Goal: Task Accomplishment & Management: Use online tool/utility

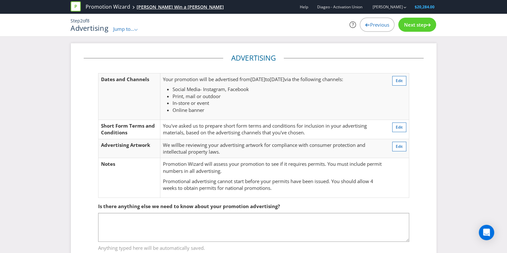
click at [162, 6] on div "[PERSON_NAME] Win a [PERSON_NAME]" at bounding box center [180, 7] width 87 height 6
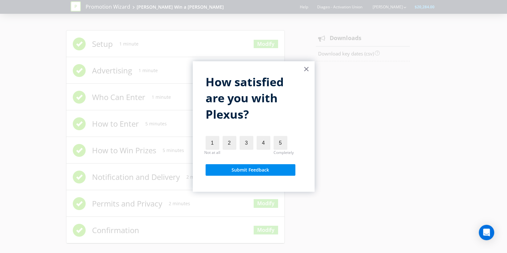
click at [306, 71] on button "×" at bounding box center [306, 69] width 6 height 10
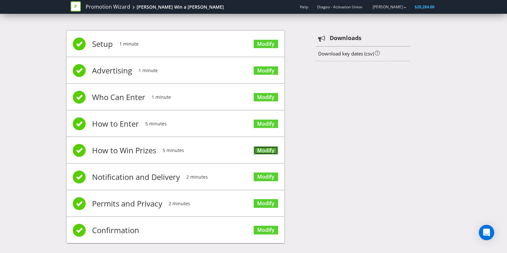
click at [264, 151] on link "Modify" at bounding box center [266, 150] width 24 height 9
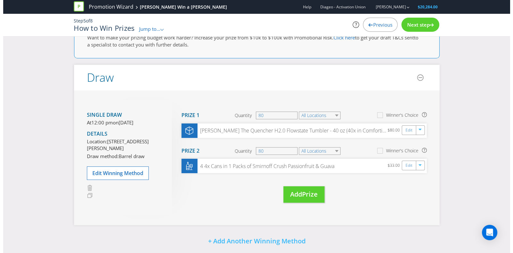
scroll to position [32, 0]
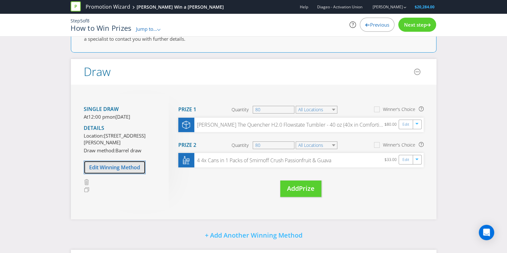
click at [122, 171] on span "Edit Winning Method" at bounding box center [114, 167] width 51 height 7
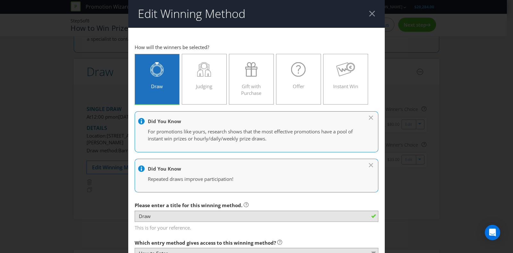
click at [369, 13] on div at bounding box center [372, 14] width 6 height 6
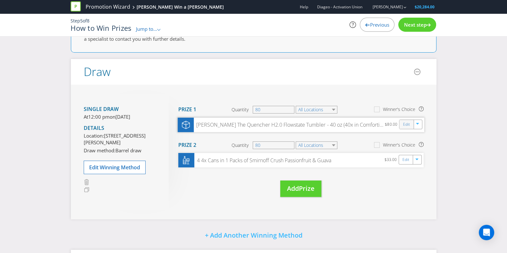
click at [401, 124] on div "Edit" at bounding box center [406, 124] width 14 height 9
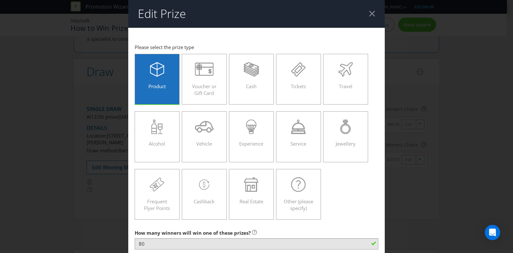
click at [369, 15] on div at bounding box center [372, 14] width 6 height 6
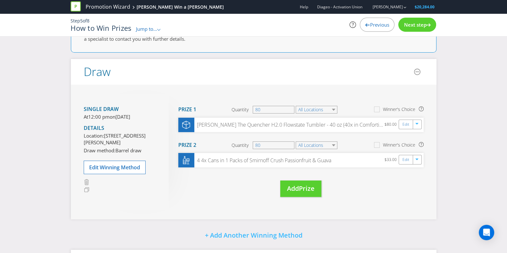
click at [412, 20] on div "Next step" at bounding box center [417, 25] width 38 height 14
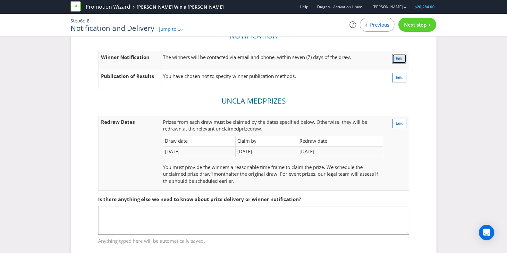
click at [400, 59] on span "Edit" at bounding box center [399, 58] width 7 height 5
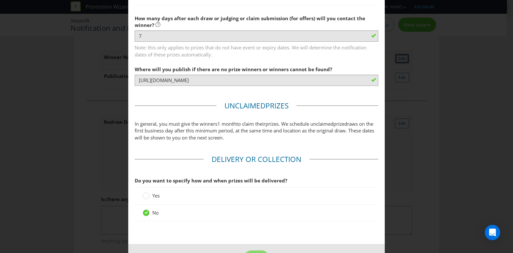
scroll to position [352, 0]
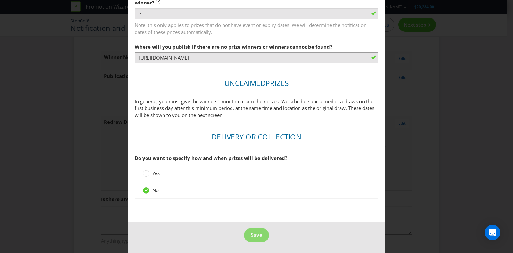
click at [399, 130] on div "Notification and Delivery Based on your previous answers, you are not required …" at bounding box center [256, 126] width 513 height 253
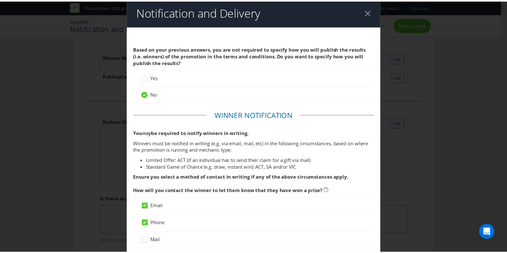
scroll to position [0, 0]
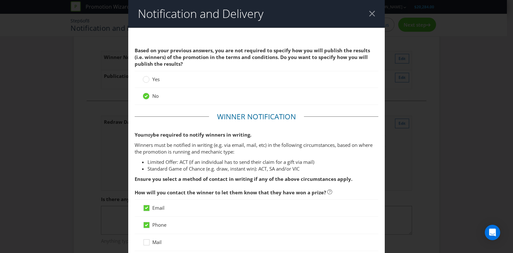
drag, startPoint x: 373, startPoint y: 9, endPoint x: 363, endPoint y: 13, distance: 11.1
click at [363, 13] on header "Notification and Delivery" at bounding box center [256, 14] width 256 height 28
click at [369, 13] on div at bounding box center [372, 14] width 6 height 6
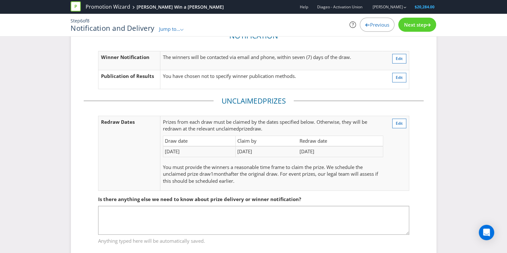
click at [178, 28] on span "Jump to..." at bounding box center [169, 29] width 21 height 6
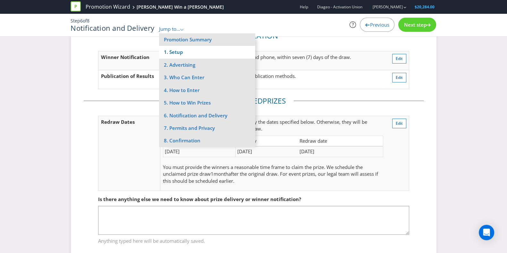
click at [182, 50] on li "1. Setup" at bounding box center [207, 52] width 96 height 13
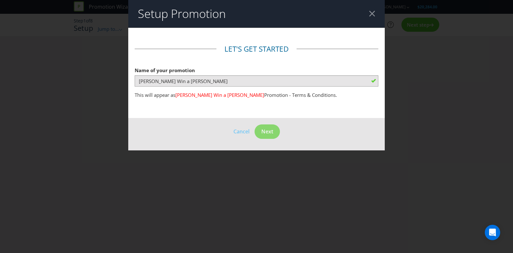
click at [373, 5] on header "Setup Promotion" at bounding box center [256, 14] width 256 height 28
click at [374, 7] on header "Setup Promotion" at bounding box center [256, 14] width 256 height 28
click at [371, 11] on div at bounding box center [372, 14] width 6 height 6
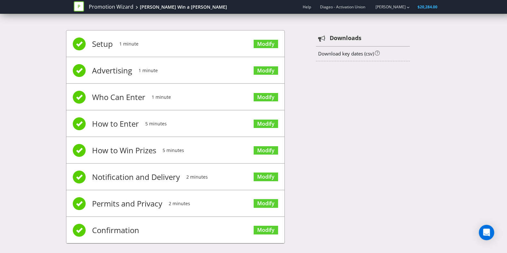
click at [253, 73] on li "Advertising 1 minute Modify" at bounding box center [175, 70] width 218 height 27
click at [258, 71] on link "Modify" at bounding box center [266, 70] width 24 height 9
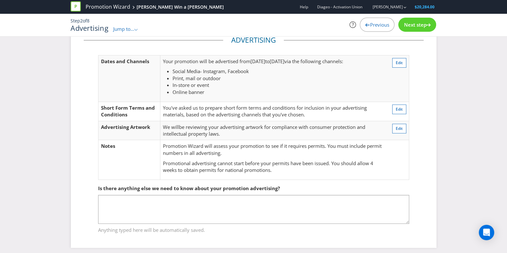
scroll to position [19, 0]
click at [414, 33] on div "Step 2 of 8 Advertising Jump to... .st0{fill-rule:evenodd;clip-rule:evenodd;} P…" at bounding box center [253, 25] width 375 height 22
click at [407, 28] on span "Next step" at bounding box center [415, 24] width 22 height 6
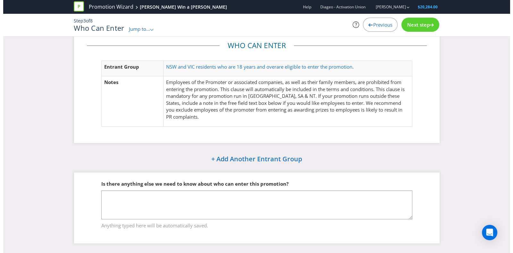
scroll to position [12, 0]
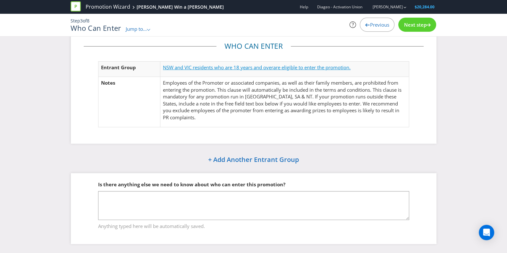
click at [338, 66] on span "are eligible to enter the promotion." at bounding box center [311, 67] width 77 height 6
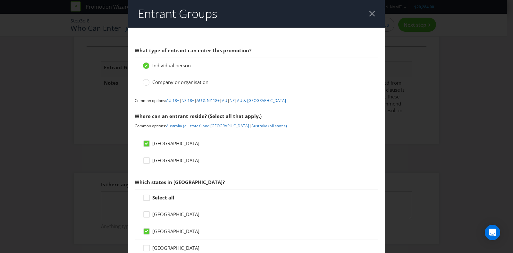
click at [370, 13] on div at bounding box center [372, 14] width 6 height 6
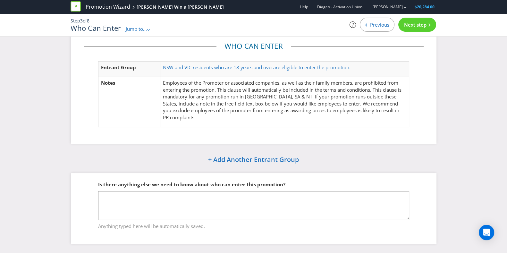
click at [417, 23] on span "Next step" at bounding box center [415, 24] width 22 height 6
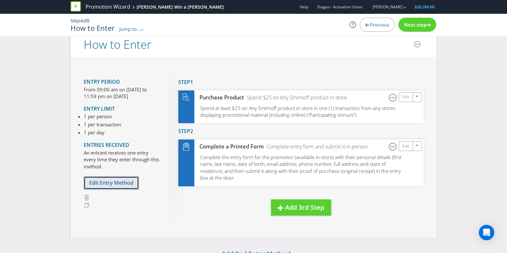
click at [107, 179] on span "Edit Entry Method" at bounding box center [111, 182] width 44 height 7
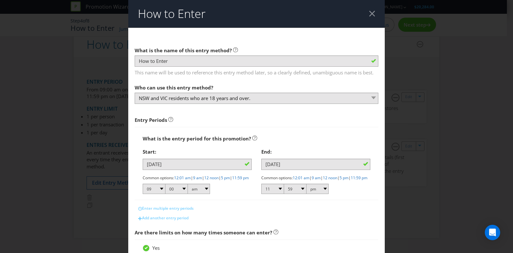
click at [369, 15] on div at bounding box center [372, 14] width 6 height 6
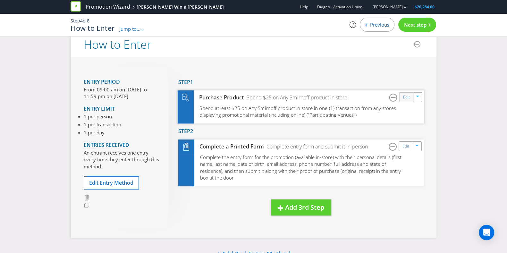
click at [411, 97] on div "Edit" at bounding box center [406, 96] width 14 height 9
click at [407, 97] on link "Edit" at bounding box center [406, 96] width 7 height 7
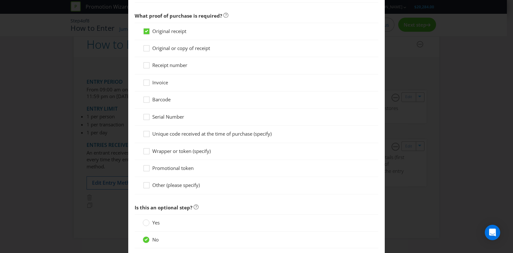
scroll to position [661, 0]
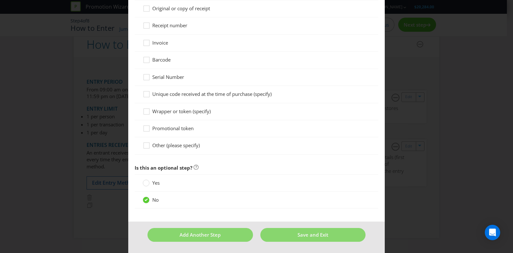
click at [445, 164] on div "How to Enter Did You Know IMI research shows that ease of participation is one …" at bounding box center [256, 126] width 513 height 253
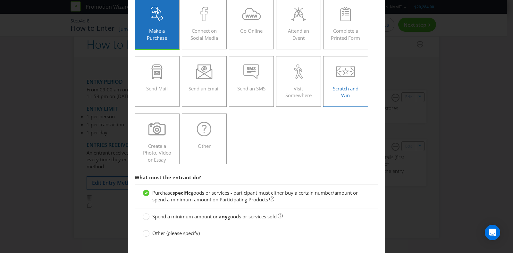
scroll to position [0, 0]
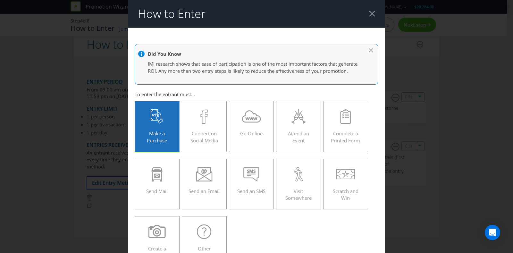
click at [369, 15] on div at bounding box center [372, 14] width 6 height 6
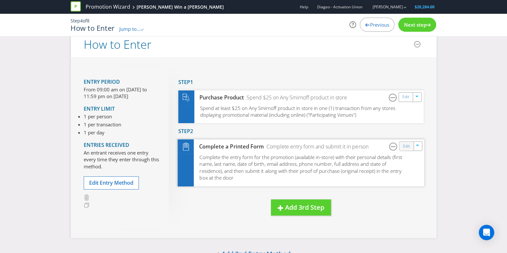
click at [410, 146] on div "Edit" at bounding box center [406, 146] width 14 height 9
click at [407, 145] on link "Edit" at bounding box center [406, 145] width 7 height 7
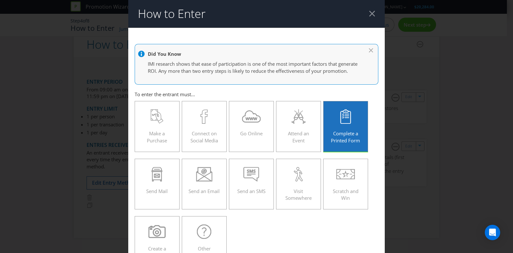
click at [371, 11] on header "How to Enter" at bounding box center [256, 14] width 256 height 28
click at [369, 14] on div at bounding box center [372, 14] width 6 height 6
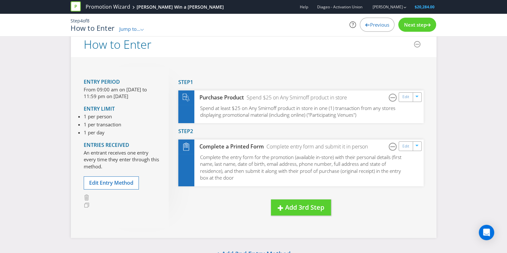
click at [412, 23] on span "Next step" at bounding box center [415, 24] width 22 height 6
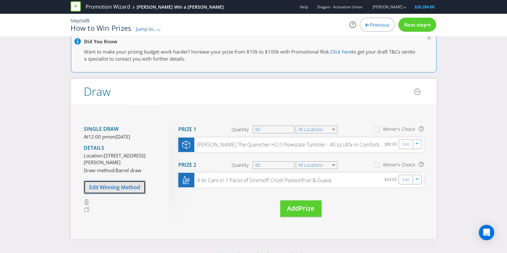
click at [134, 191] on span "Edit Winning Method" at bounding box center [114, 187] width 51 height 7
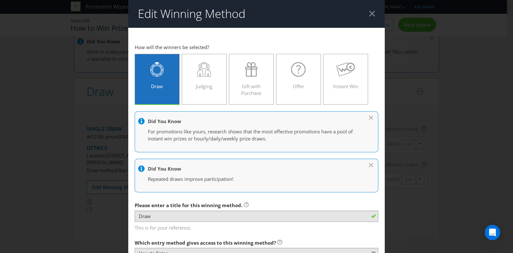
click at [362, 16] on header "Edit Winning Method" at bounding box center [256, 14] width 256 height 28
click at [369, 16] on div at bounding box center [372, 14] width 6 height 6
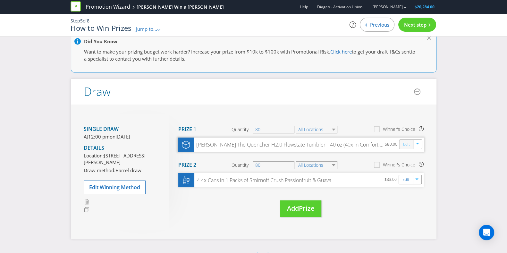
click at [407, 143] on link "Edit" at bounding box center [406, 143] width 7 height 7
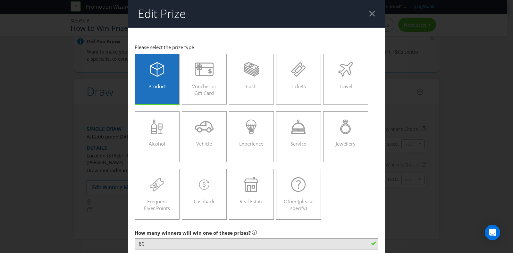
click at [369, 15] on div at bounding box center [372, 14] width 6 height 6
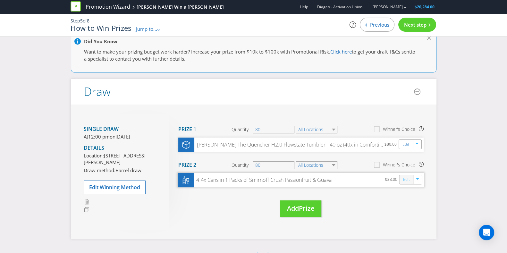
click at [404, 182] on link "Edit" at bounding box center [406, 179] width 7 height 7
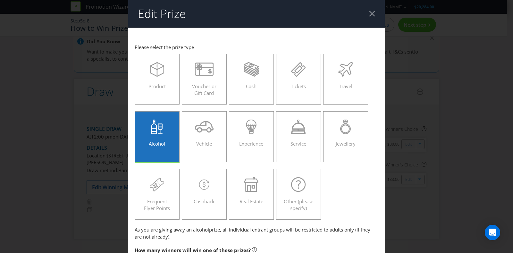
click at [370, 10] on header "Edit Prize" at bounding box center [256, 14] width 256 height 28
click at [369, 12] on div at bounding box center [372, 14] width 6 height 6
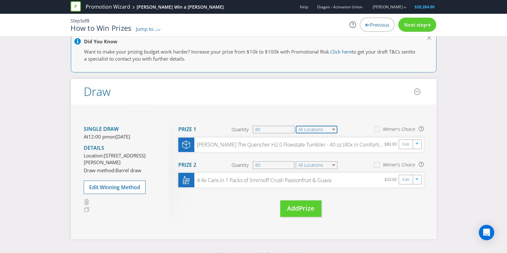
click at [331, 129] on select "All Locations" at bounding box center [317, 130] width 42 height 8
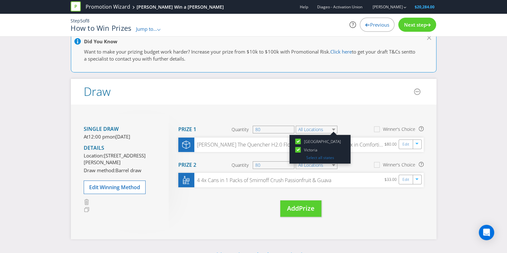
click at [352, 114] on div "Move Here Drag here to move prize Prize 1 Quantity 80 All Locations [GEOGRAPHIC…" at bounding box center [296, 171] width 255 height 115
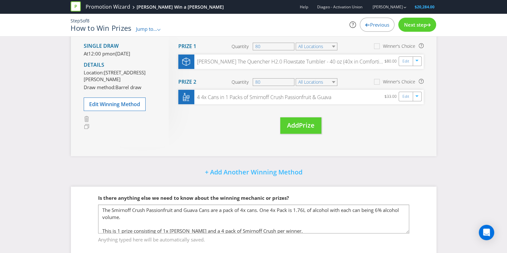
scroll to position [108, 0]
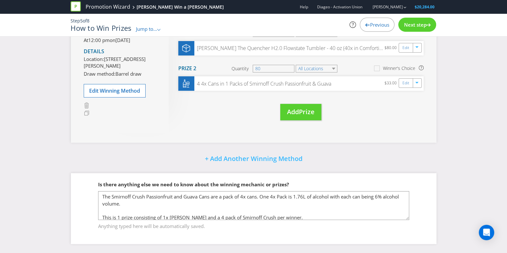
click at [418, 26] on span "Next step" at bounding box center [415, 24] width 22 height 6
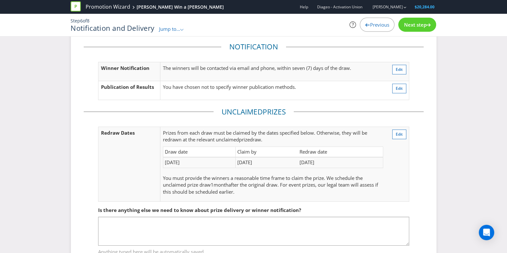
scroll to position [18, 0]
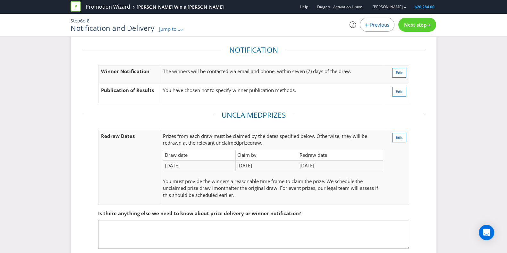
click at [420, 17] on div "Step 6 of 8 Notification and Delivery Jump to... .st0{fill-rule:evenodd;clip-ru…" at bounding box center [253, 25] width 375 height 22
click at [420, 20] on div "Next step" at bounding box center [417, 25] width 38 height 14
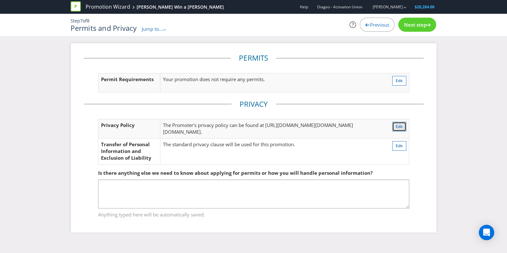
click at [403, 124] on span "Edit" at bounding box center [399, 126] width 7 height 5
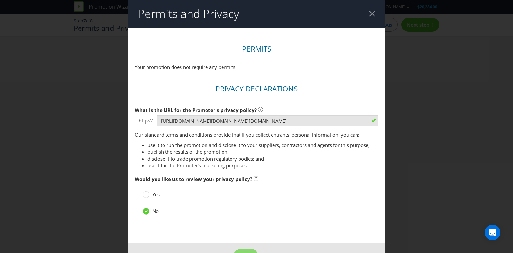
scroll to position [21, 0]
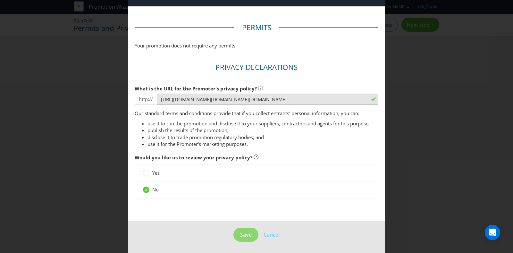
click at [420, 117] on div "Permits and Privacy Permits Your promotion does not require any permits. Privac…" at bounding box center [256, 126] width 513 height 253
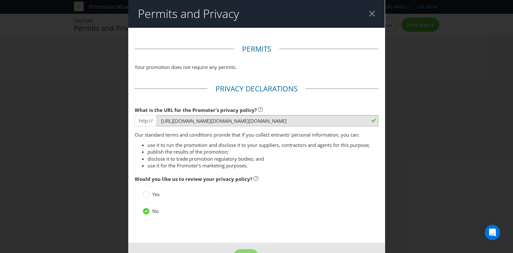
click at [367, 18] on header "Permits and Privacy" at bounding box center [256, 14] width 256 height 28
click at [369, 12] on div at bounding box center [372, 14] width 6 height 6
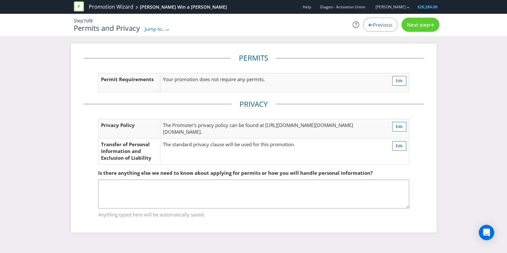
drag, startPoint x: 474, startPoint y: 153, endPoint x: 387, endPoint y: 175, distance: 90.3
click at [386, 164] on td "The standard privacy clause will be used for this promotion." at bounding box center [272, 151] width 225 height 26
click at [406, 151] on button "Edit" at bounding box center [399, 146] width 14 height 10
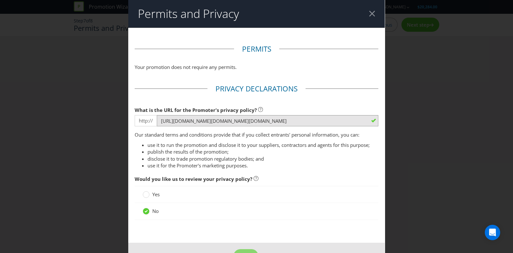
click at [369, 15] on div at bounding box center [372, 14] width 6 height 6
